Goal: Find specific page/section: Find specific page/section

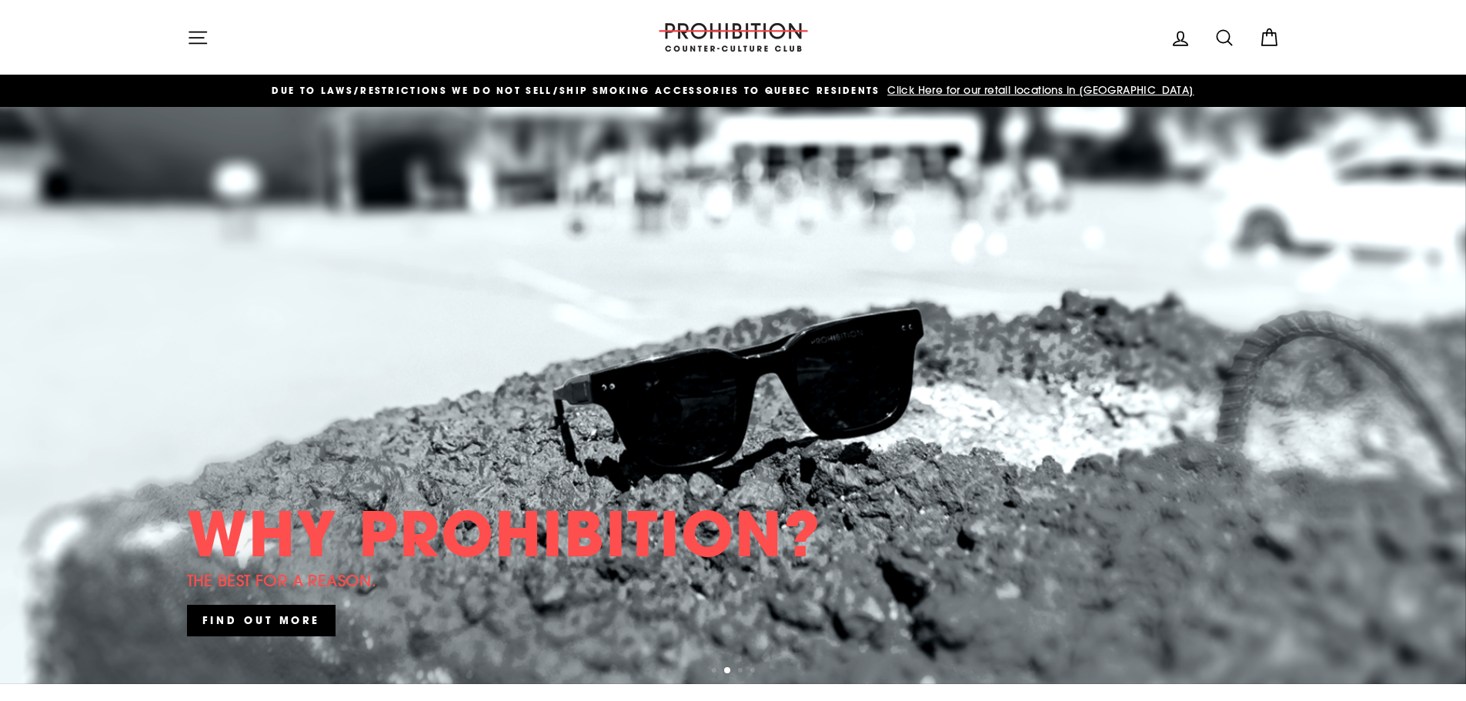
click at [1273, 37] on icon at bounding box center [1269, 38] width 22 height 22
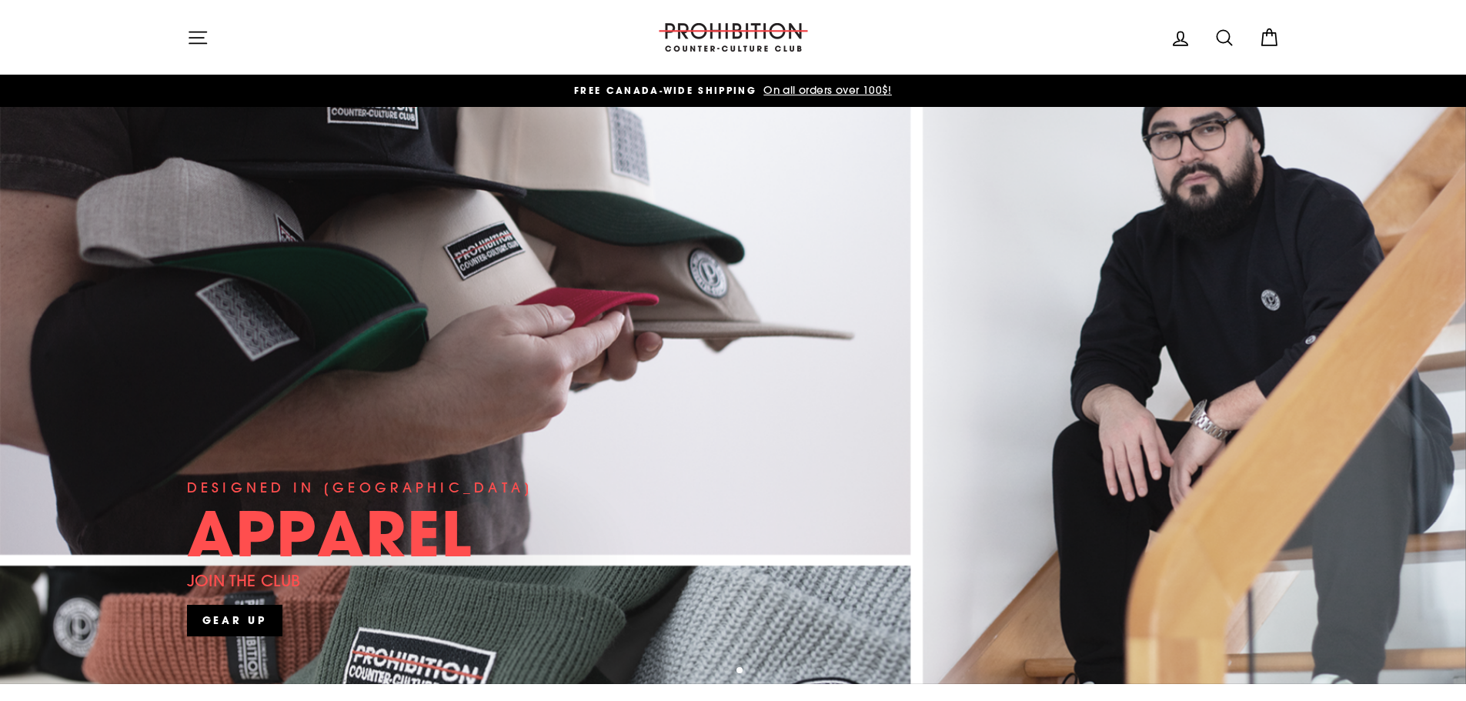
click at [198, 44] on icon "button" at bounding box center [198, 38] width 22 height 22
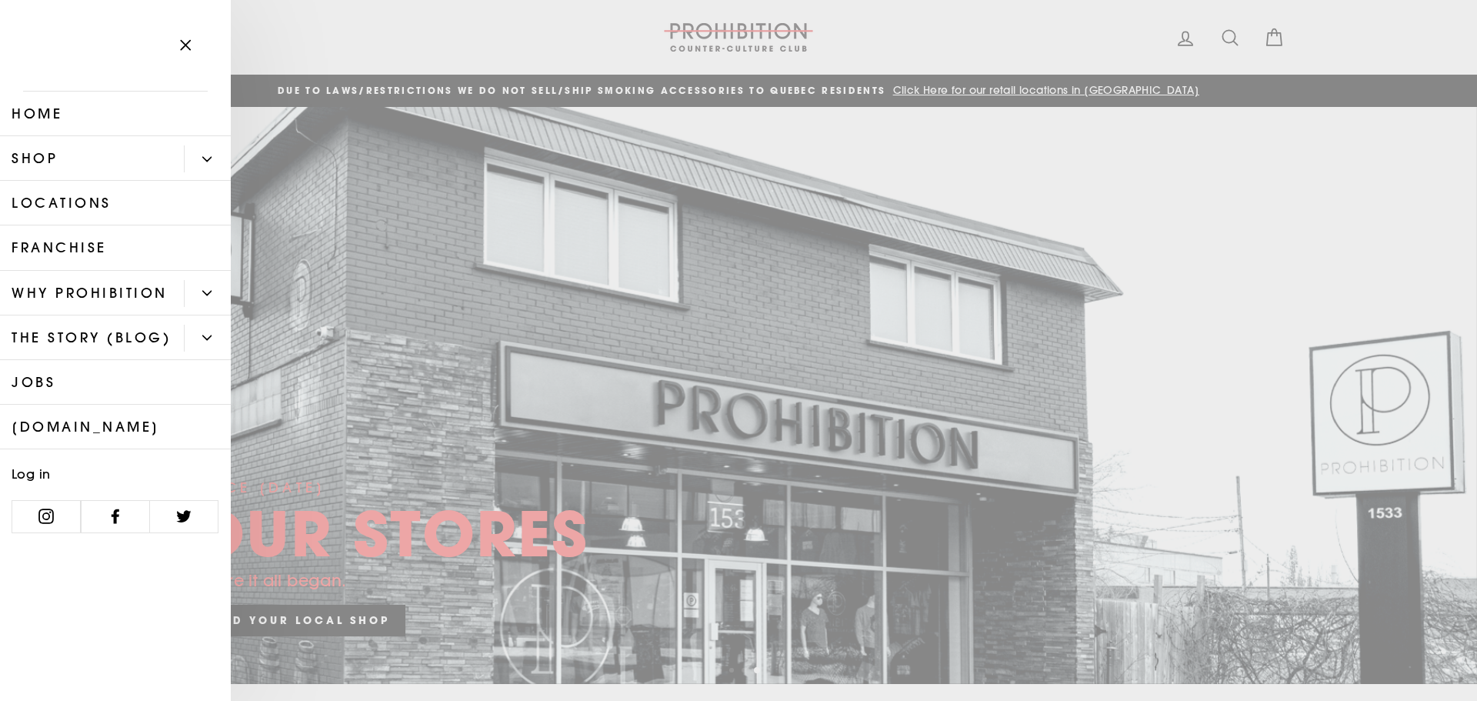
click at [60, 158] on link "Shop" at bounding box center [92, 158] width 184 height 45
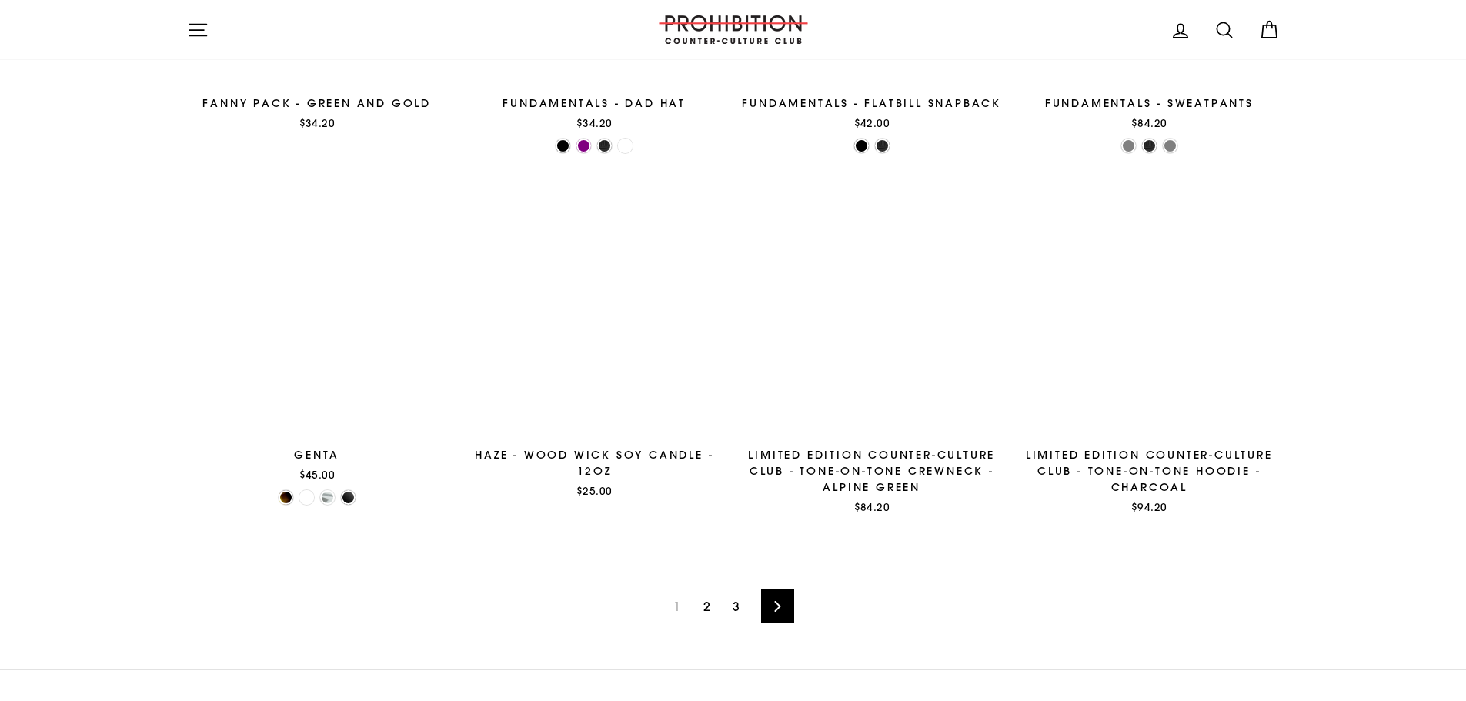
scroll to position [2231, 0]
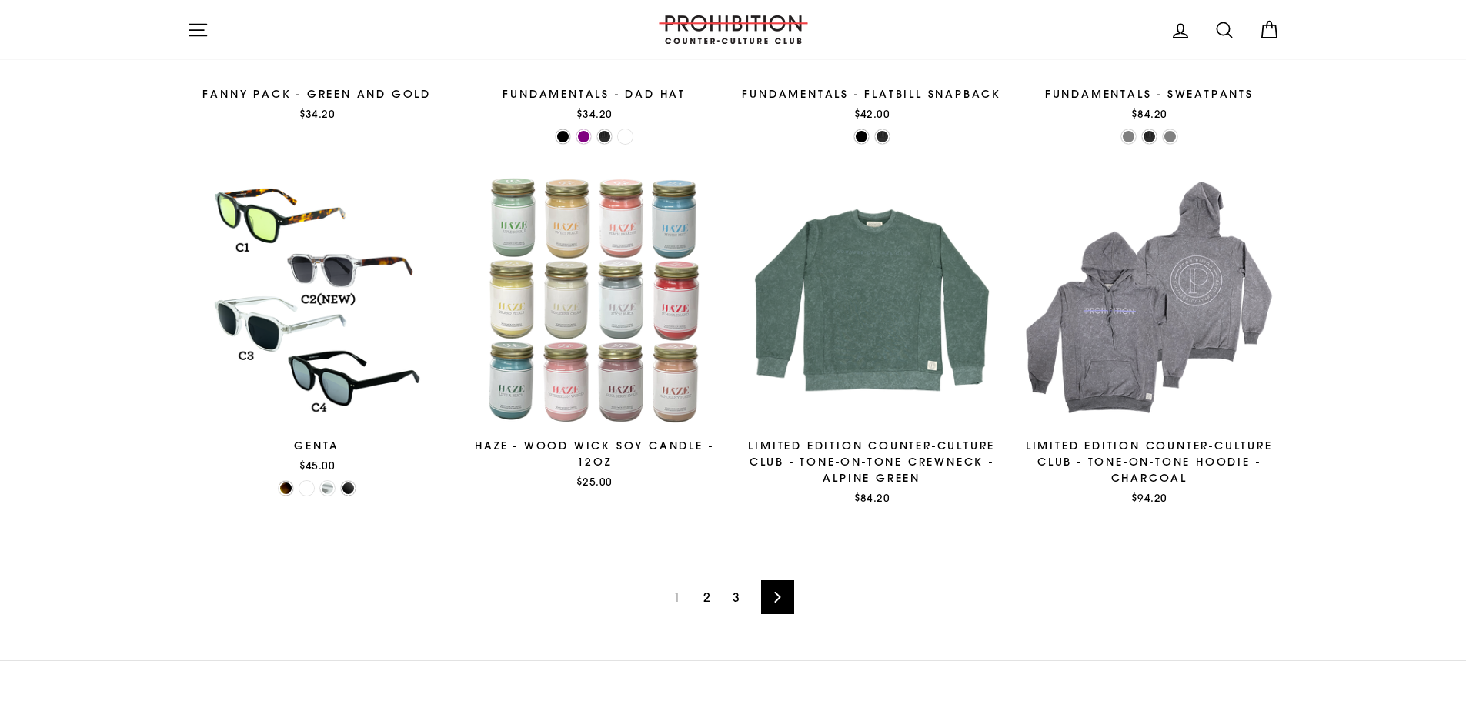
click at [777, 595] on icon at bounding box center [778, 597] width 6 height 11
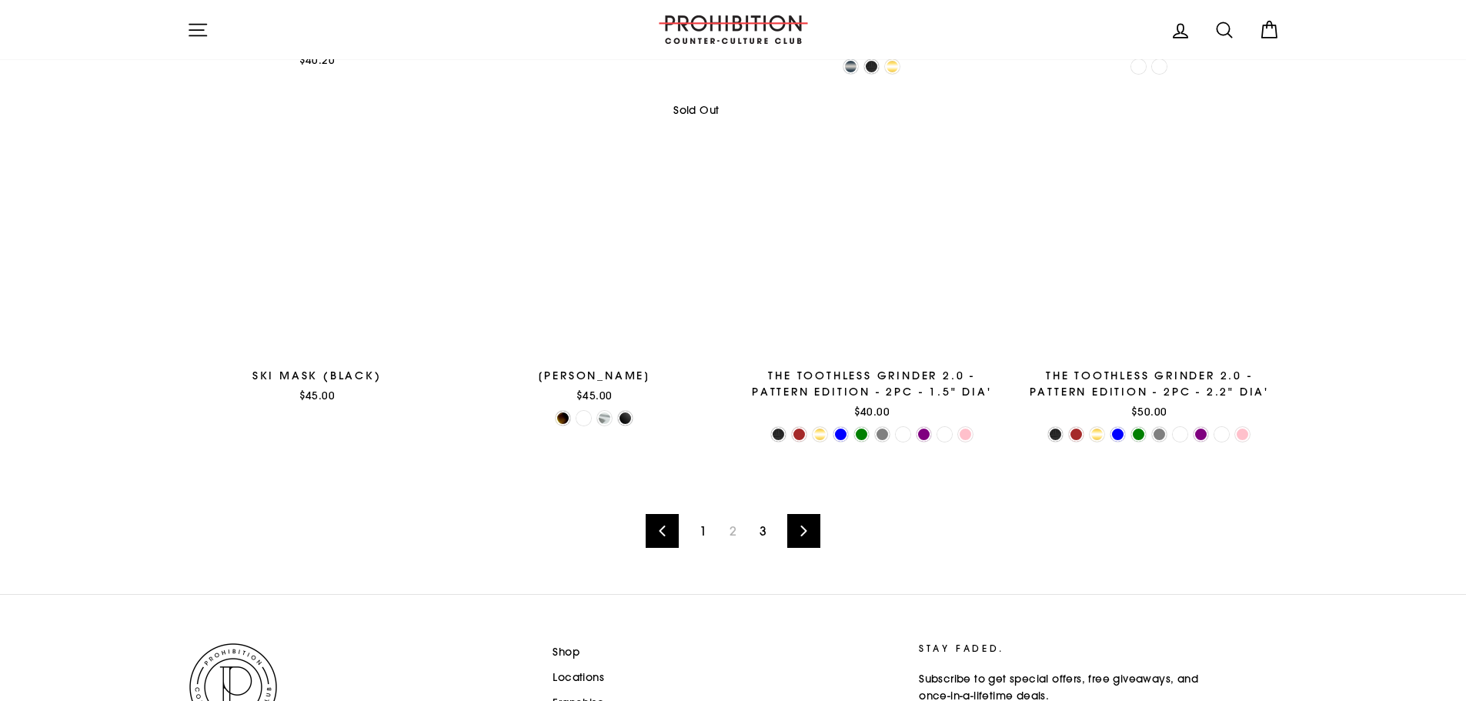
scroll to position [2308, 0]
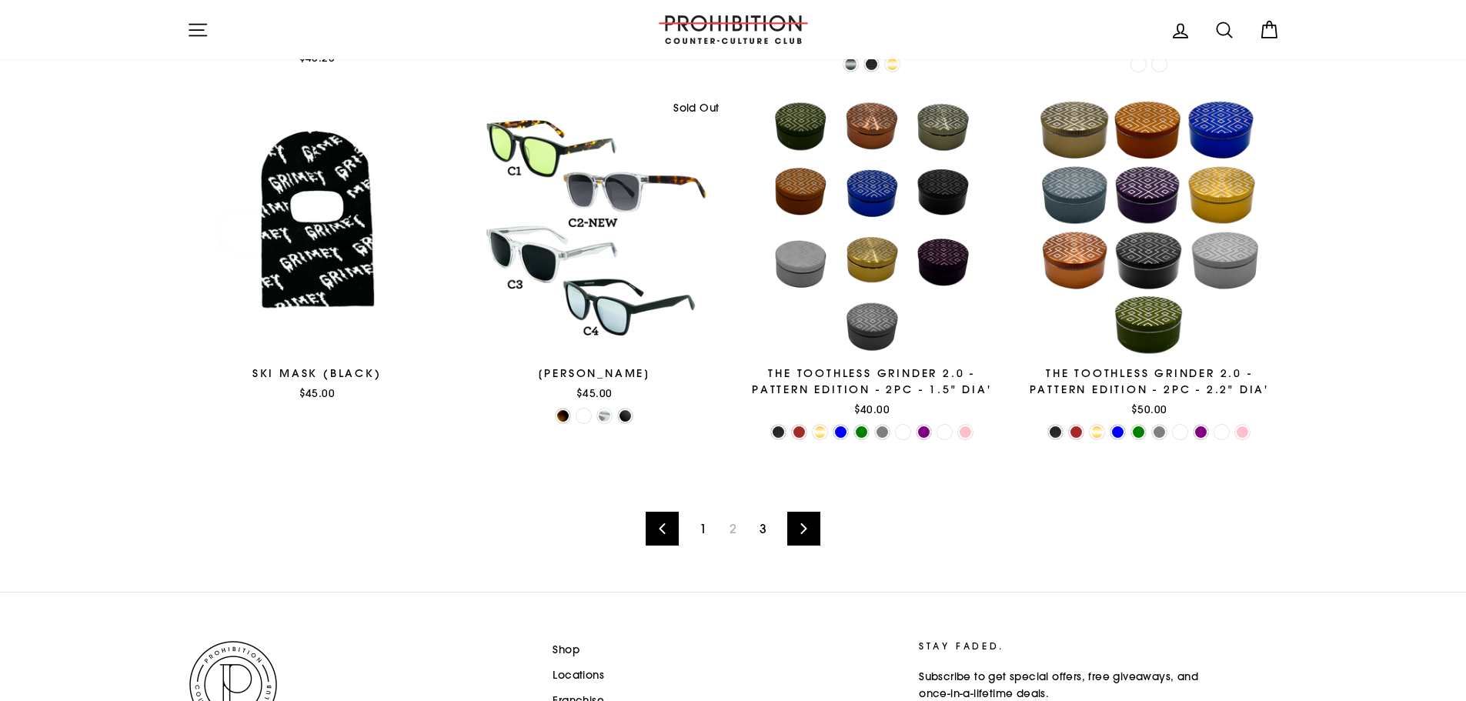
click at [815, 532] on link "Next" at bounding box center [803, 529] width 33 height 34
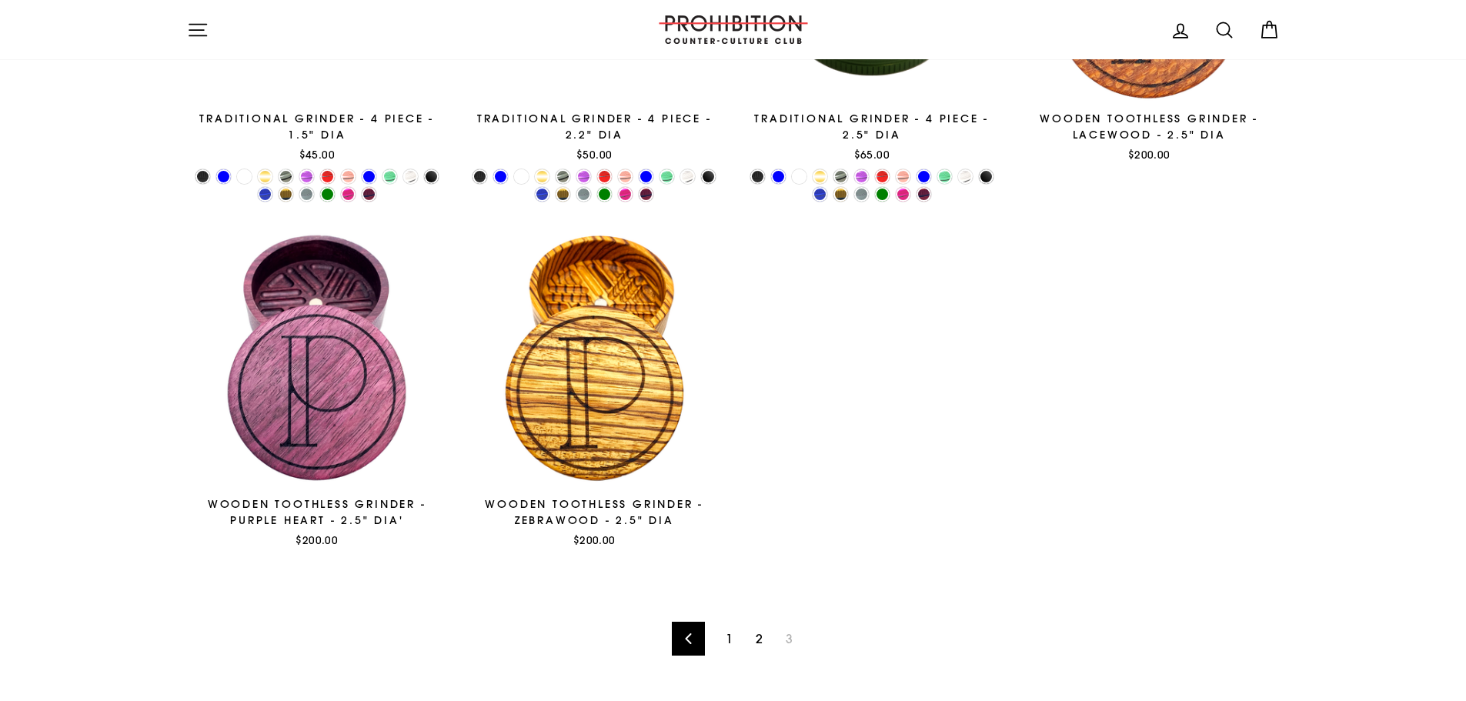
scroll to position [1165, 0]
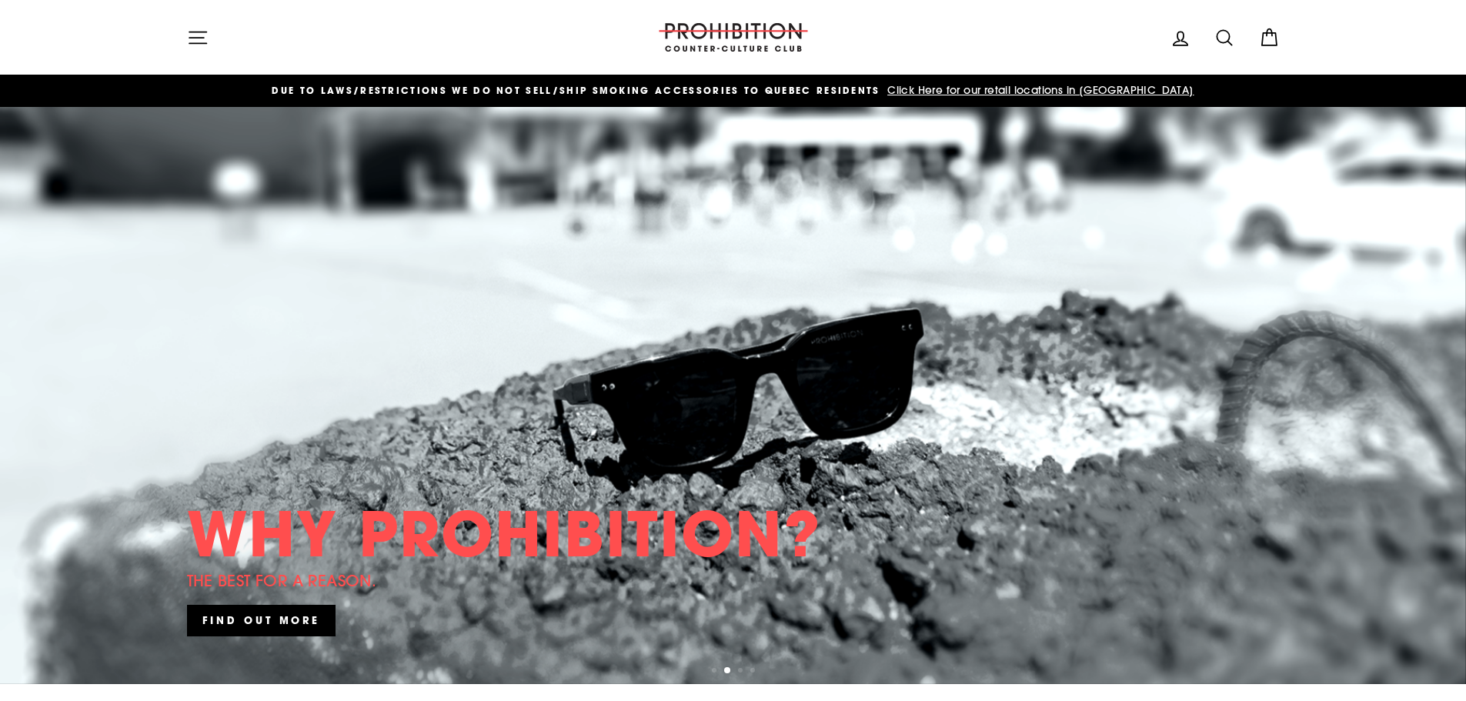
click at [972, 85] on span "Click Here for our retail locations in [GEOGRAPHIC_DATA]" at bounding box center [1038, 90] width 310 height 14
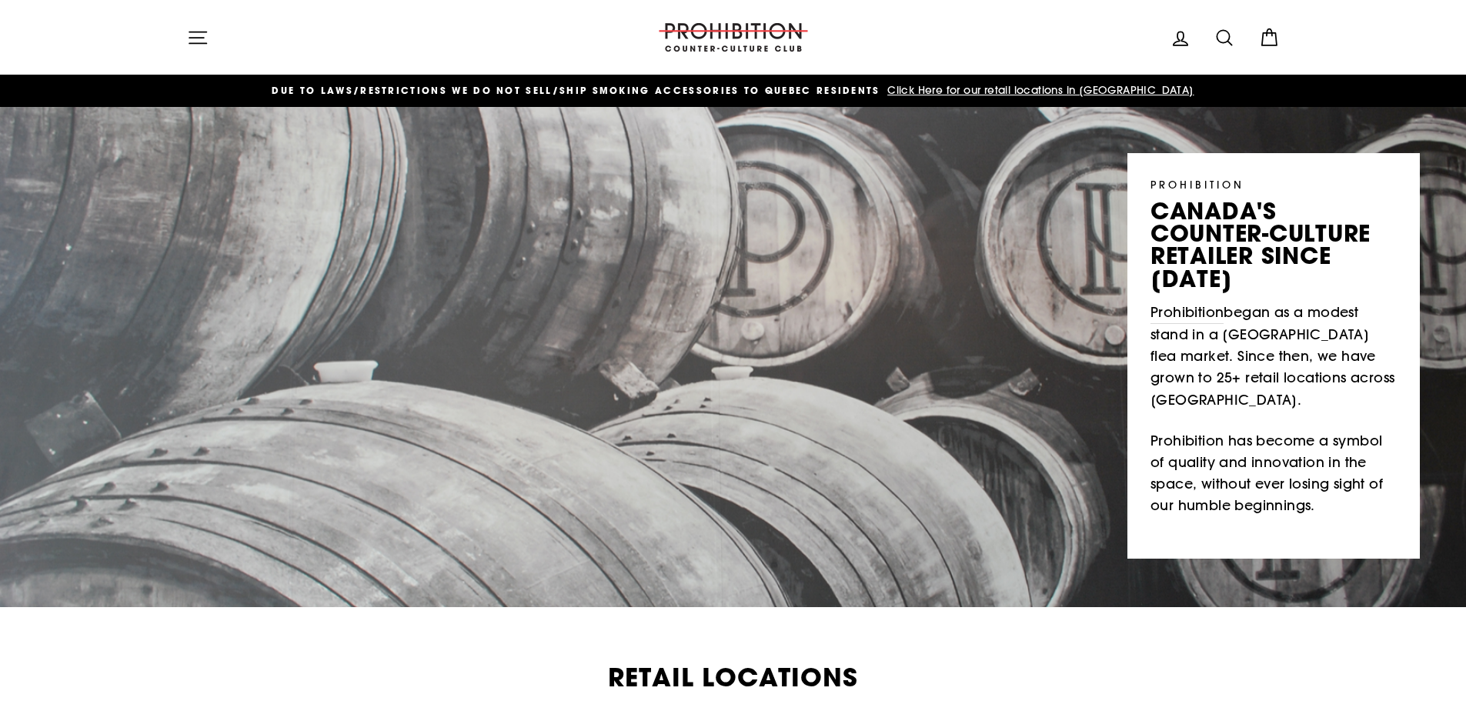
click at [207, 34] on icon "button" at bounding box center [198, 38] width 22 height 22
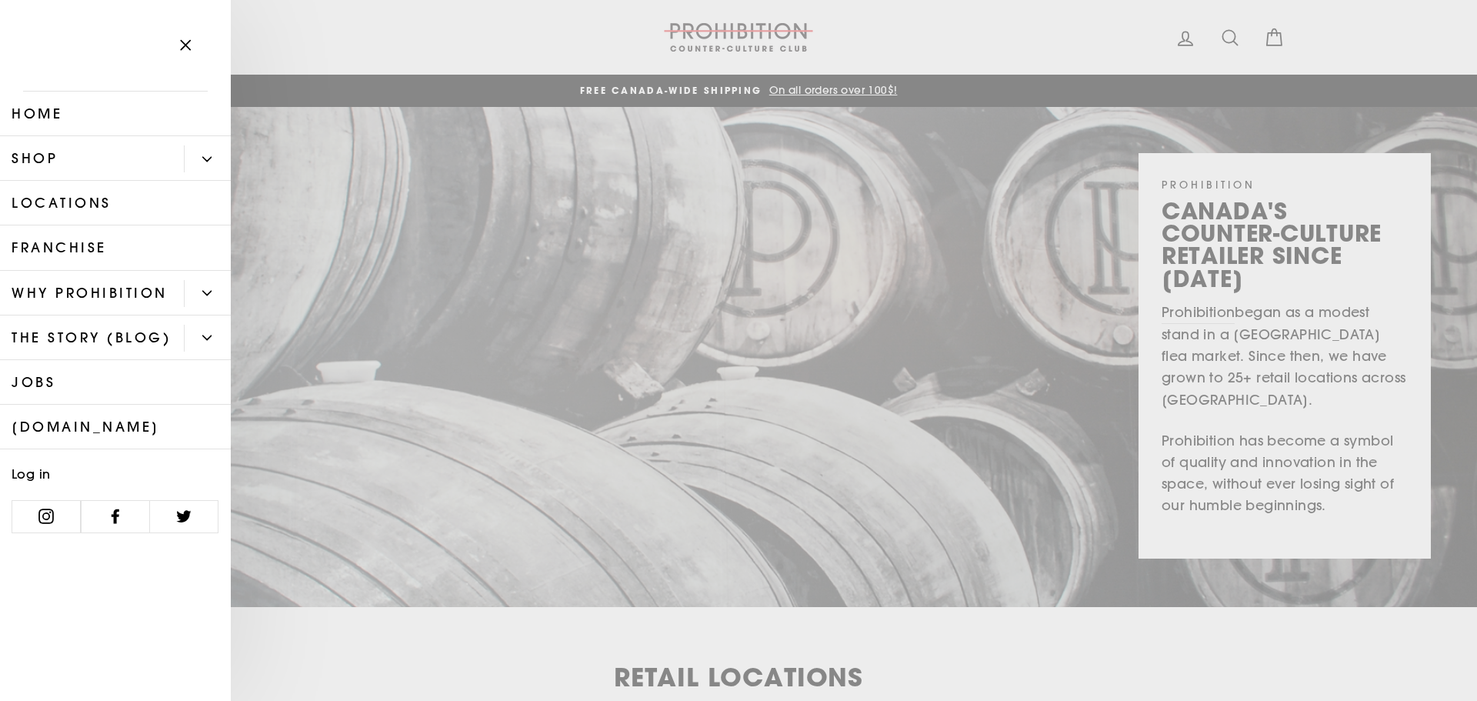
click at [35, 374] on link "Jobs" at bounding box center [115, 382] width 231 height 45
